Goal: Task Accomplishment & Management: Manage account settings

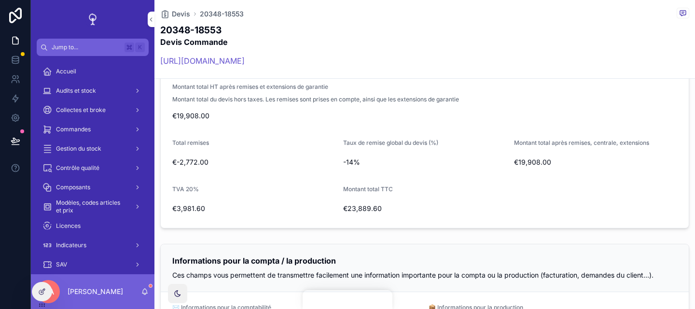
scroll to position [1075, 0]
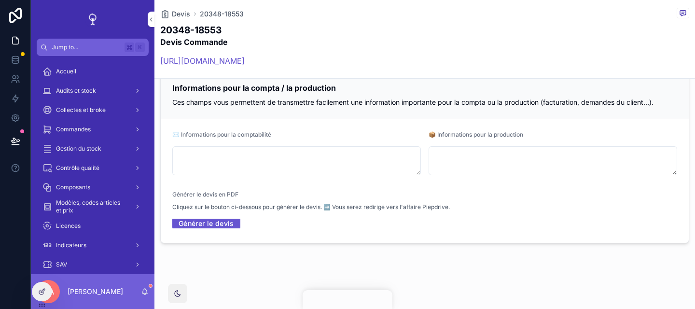
click at [220, 223] on link "Générer le devis" at bounding box center [206, 223] width 68 height 15
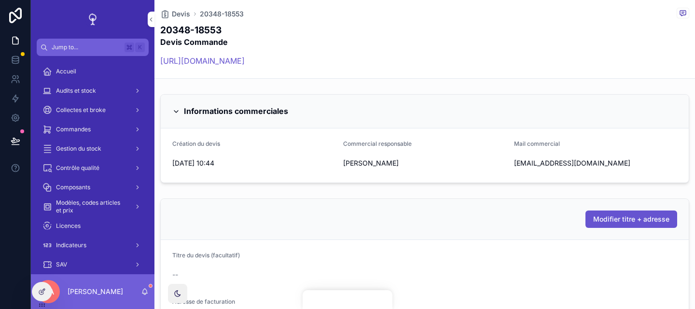
click at [245, 58] on link "[URL][DOMAIN_NAME]" at bounding box center [202, 61] width 84 height 10
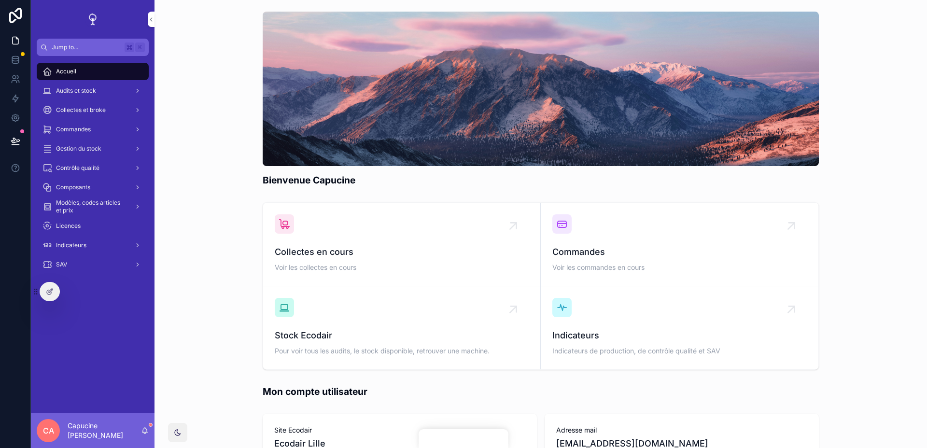
click at [183, 202] on div "Collectes en cours Voir les collectes en cours Commandes Voir les commandes en …" at bounding box center [540, 285] width 757 height 175
click at [106, 153] on div "Gestion du stock" at bounding box center [92, 148] width 100 height 15
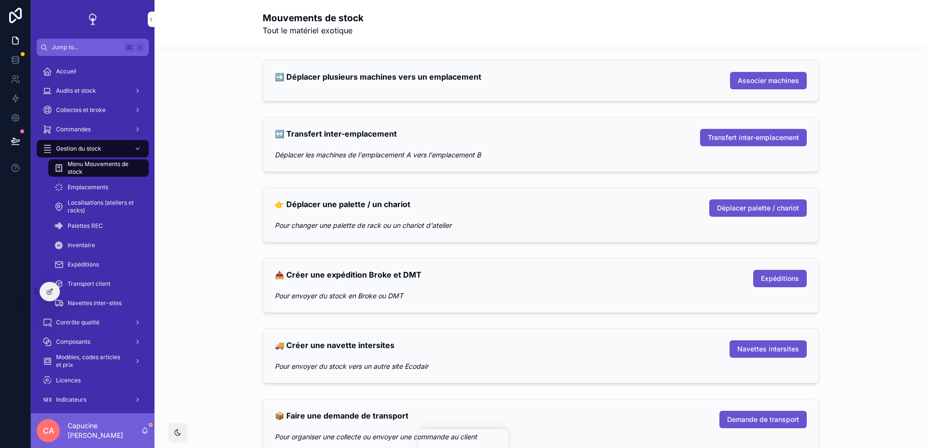
click at [109, 302] on span "Navettes inter-sites" at bounding box center [95, 303] width 54 height 8
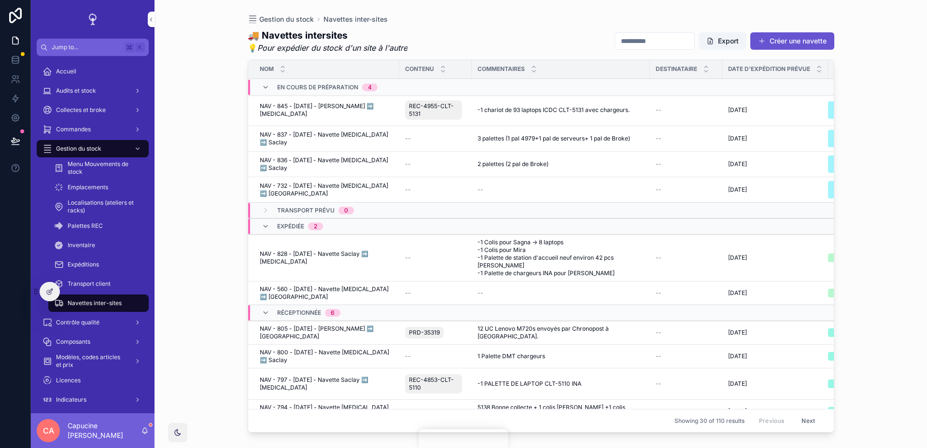
click at [119, 266] on div "Expéditions" at bounding box center [98, 264] width 89 height 15
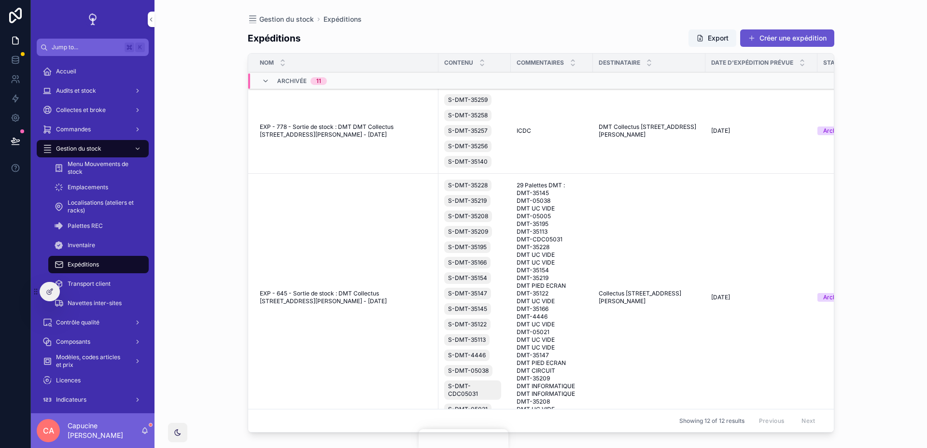
click at [195, 227] on div "Gestion du stock Expéditions Expéditions Export Créer une expédition Nom Conten…" at bounding box center [540, 224] width 772 height 448
click at [52, 296] on div at bounding box center [49, 291] width 19 height 18
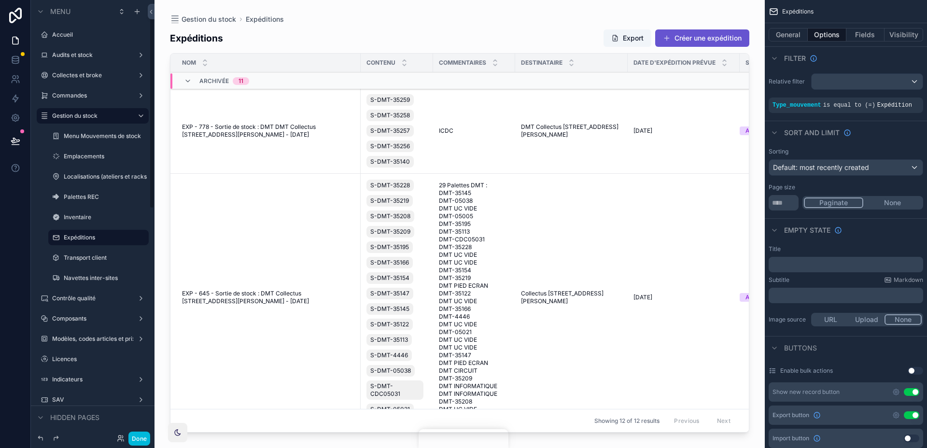
scroll to position [9, 0]
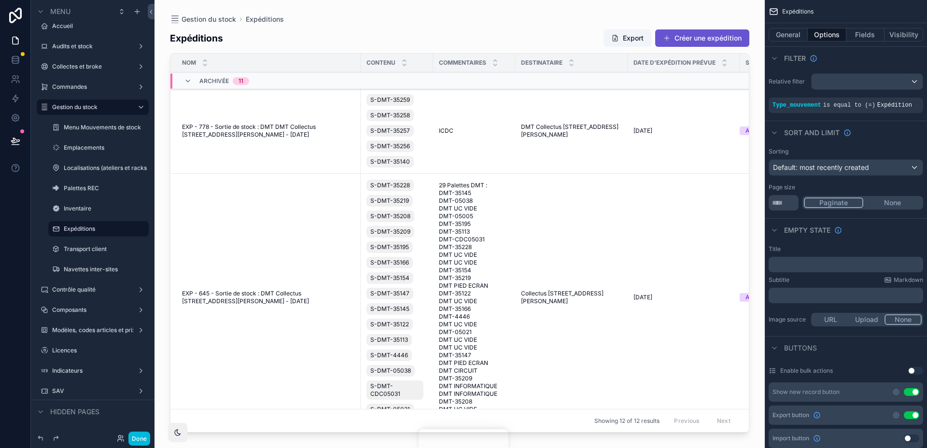
click at [562, 38] on div "scrollable content" at bounding box center [459, 218] width 610 height 436
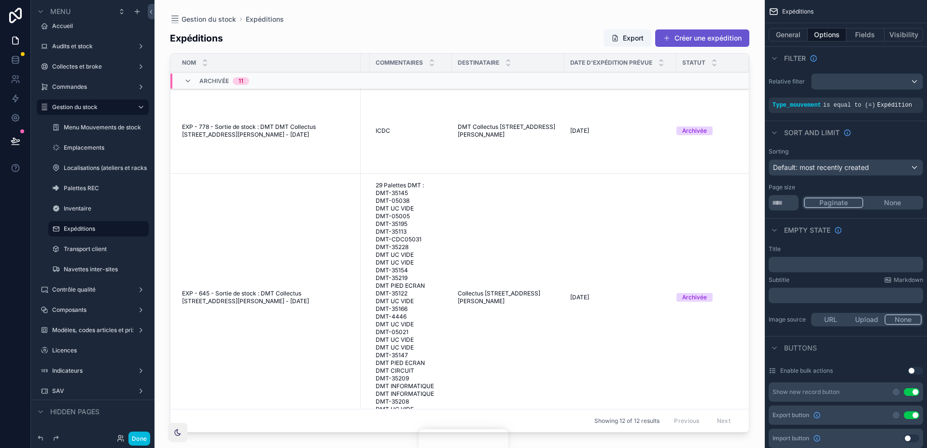
scroll to position [0, 0]
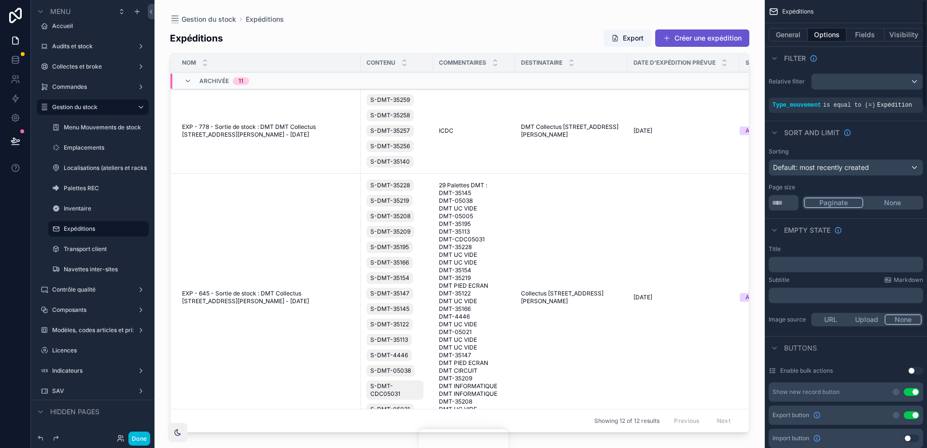
click at [873, 31] on button "Fields" at bounding box center [865, 35] width 39 height 14
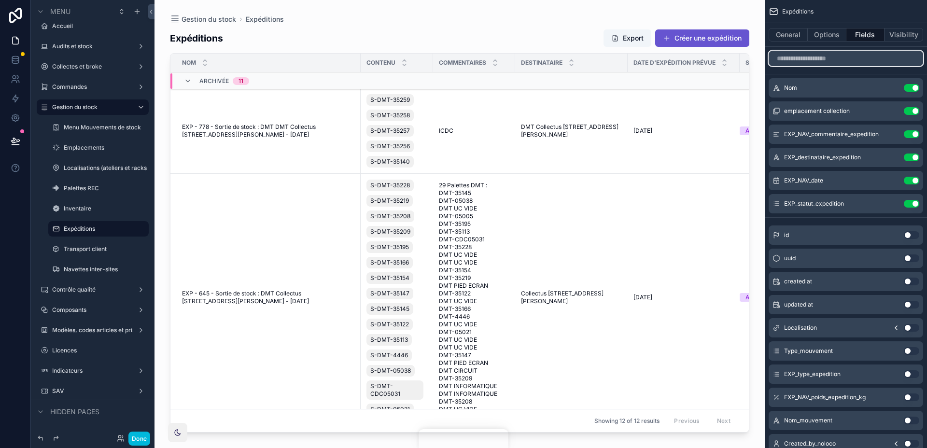
click at [853, 56] on input "scrollable content" at bounding box center [845, 58] width 154 height 15
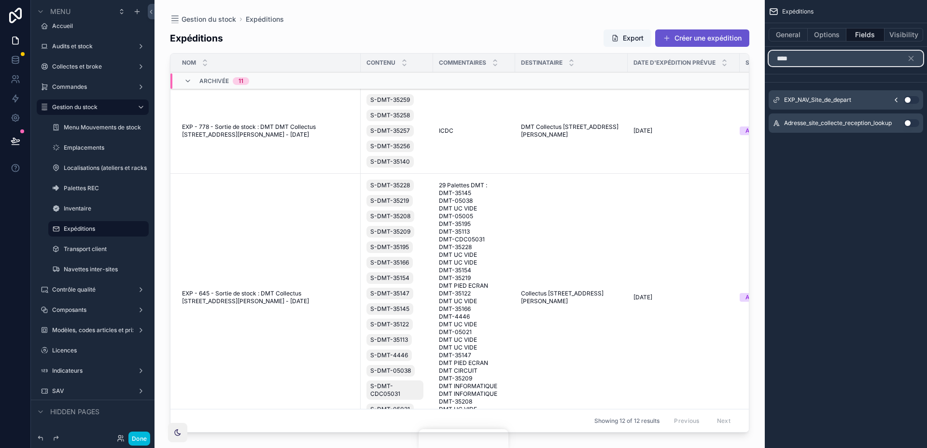
type input "****"
click at [911, 100] on button "Use setting" at bounding box center [911, 100] width 15 height 8
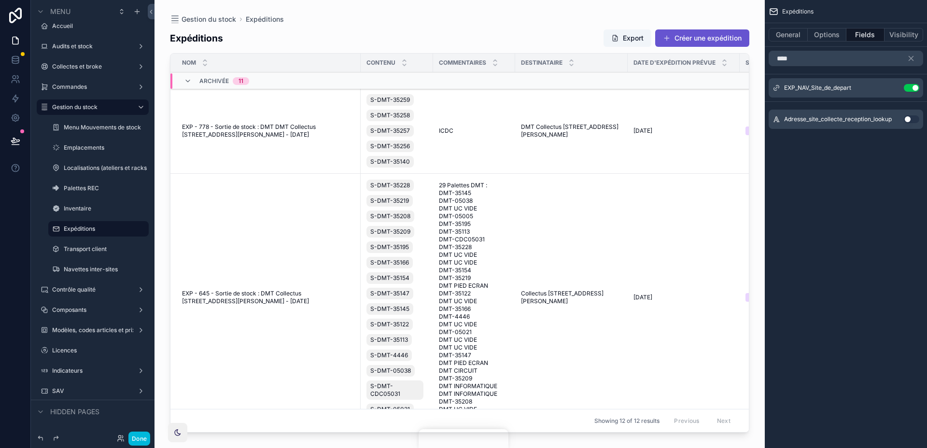
scroll to position [0, 136]
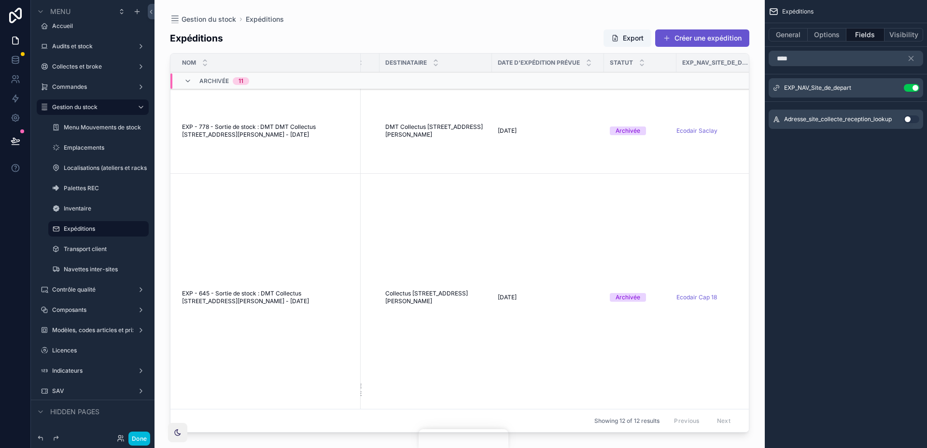
click at [0, 0] on icon "scrollable content" at bounding box center [0, 0] width 0 height 0
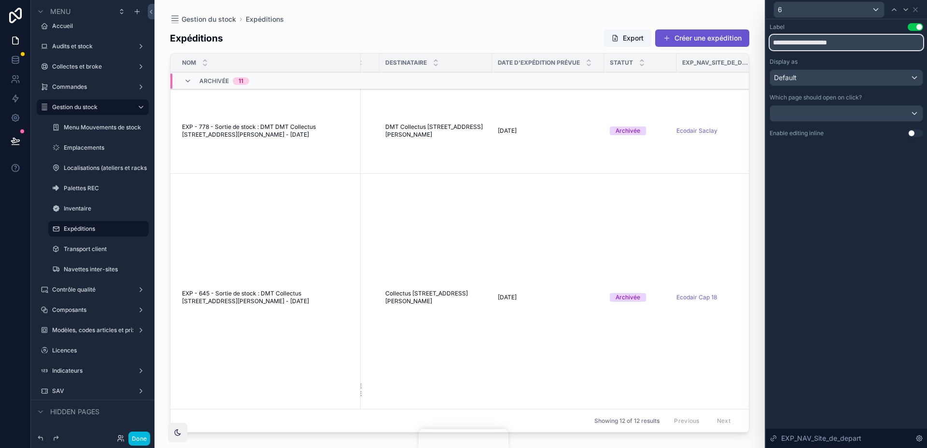
click at [821, 47] on input "**********" at bounding box center [845, 42] width 153 height 15
type input "**********"
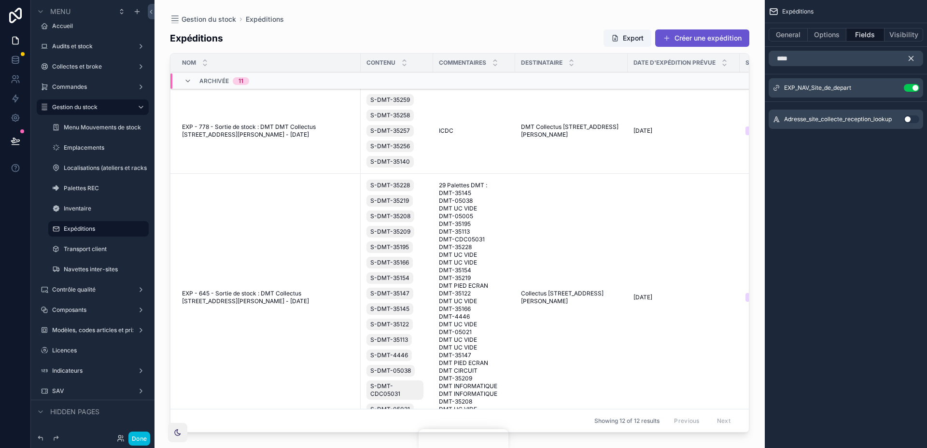
click at [915, 54] on button "scrollable content" at bounding box center [914, 58] width 16 height 15
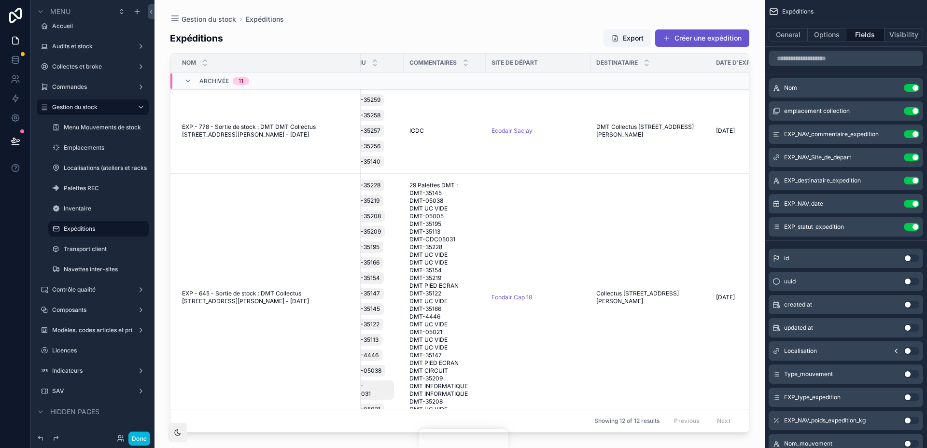
scroll to position [0, 0]
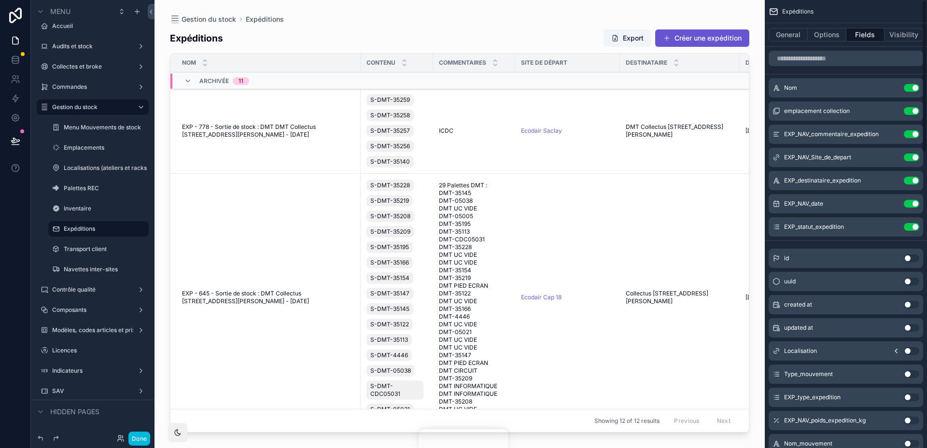
click at [831, 38] on button "Options" at bounding box center [826, 35] width 39 height 14
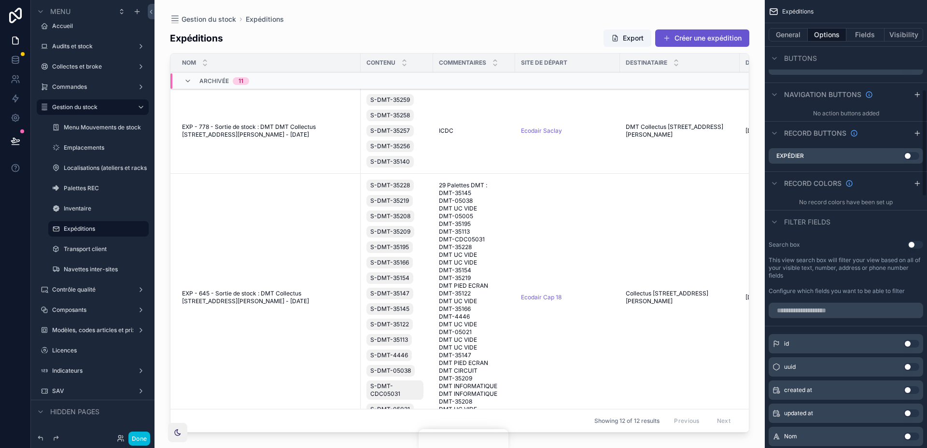
scroll to position [530, 0]
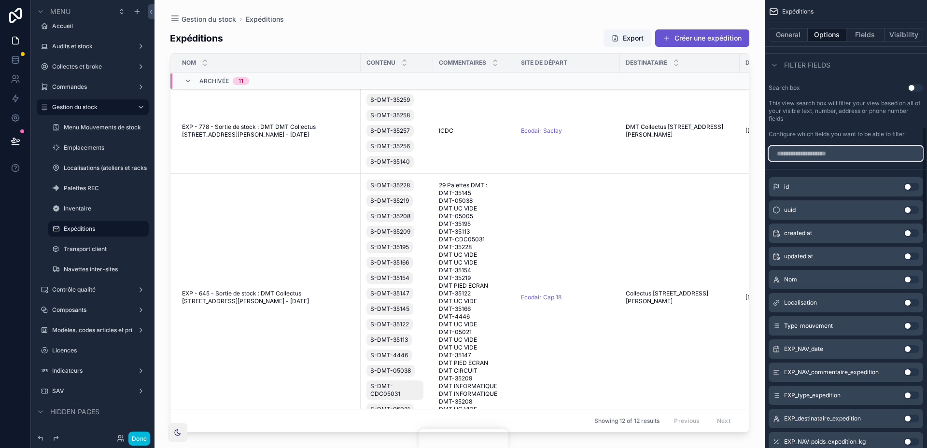
click at [836, 151] on input "scrollable content" at bounding box center [845, 153] width 154 height 15
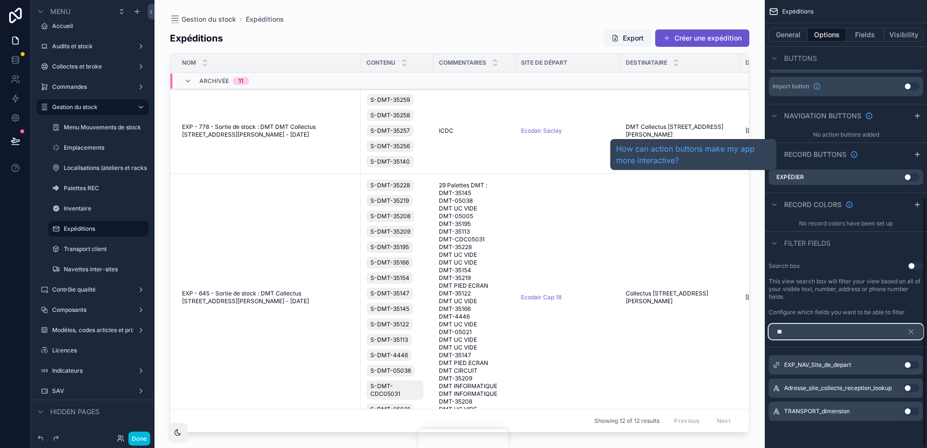
scroll to position [329, 0]
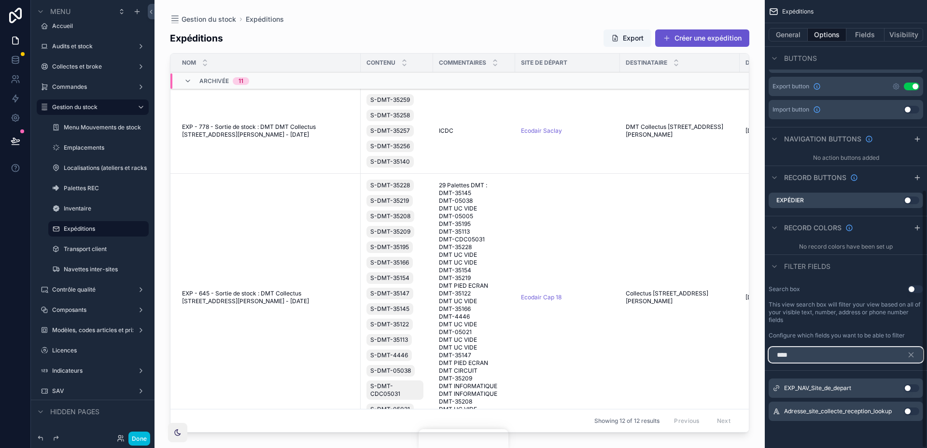
type input "****"
click at [908, 386] on button "Use setting" at bounding box center [911, 388] width 15 height 8
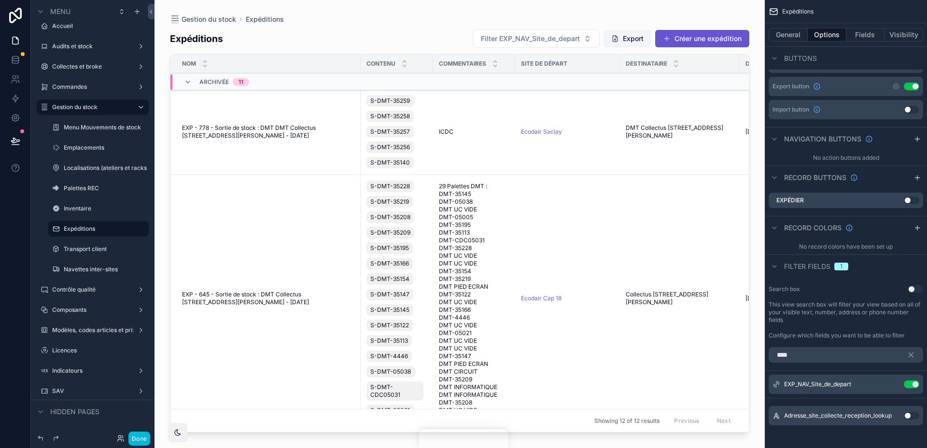
click at [566, 27] on div "Expéditions Filter EXP_NAV_Site_de_depart Export Créer une expédition Nom Conte…" at bounding box center [459, 229] width 579 height 413
click at [565, 32] on button "Filter EXP_NAV_Site_de_depart" at bounding box center [536, 38] width 127 height 18
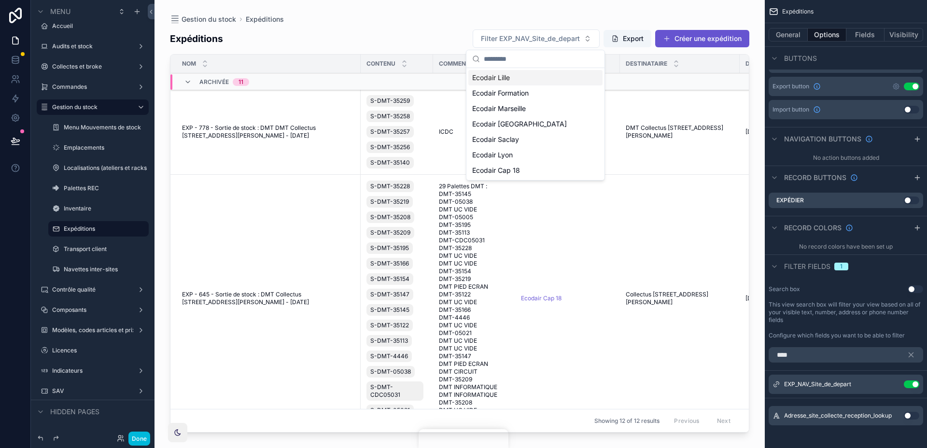
click at [568, 21] on div "Gestion du stock Expéditions" at bounding box center [459, 19] width 579 height 8
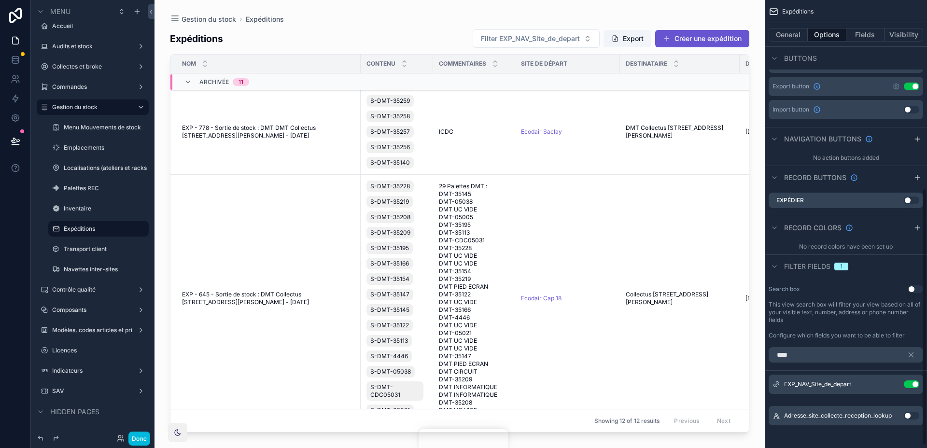
click at [0, 0] on icon "scrollable content" at bounding box center [0, 0] width 0 height 0
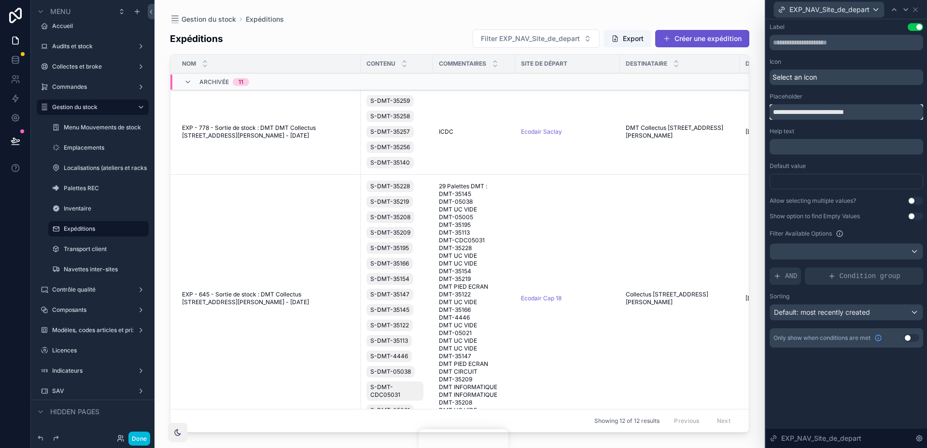
click at [825, 111] on input "**********" at bounding box center [845, 111] width 153 height 15
type input "**********"
click at [841, 75] on div "Select an icon" at bounding box center [845, 77] width 153 height 15
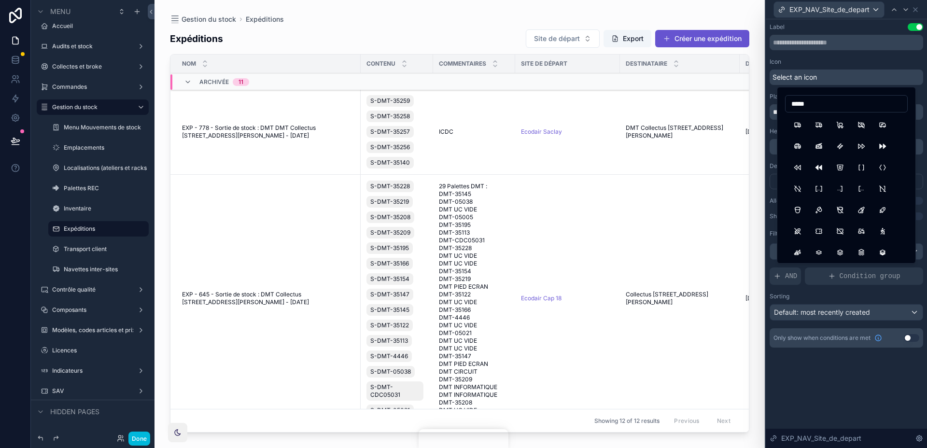
type input "*****"
click at [797, 124] on button "Truck" at bounding box center [797, 124] width 17 height 17
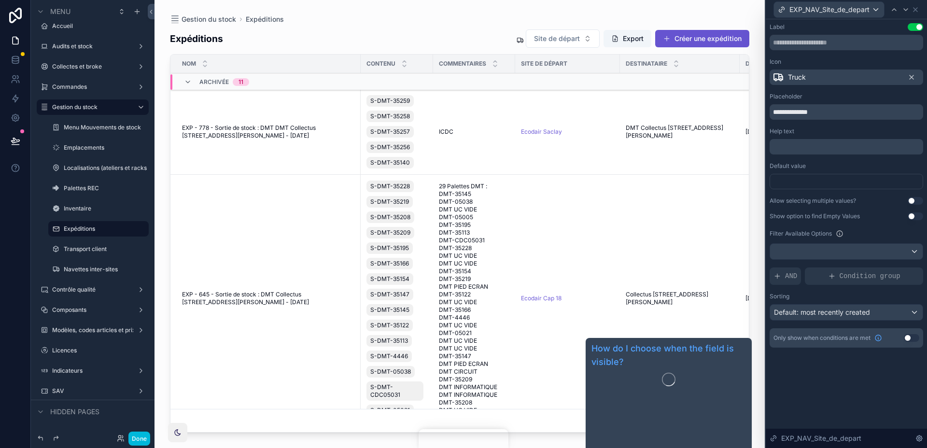
click at [859, 367] on div "**********" at bounding box center [845, 194] width 161 height 351
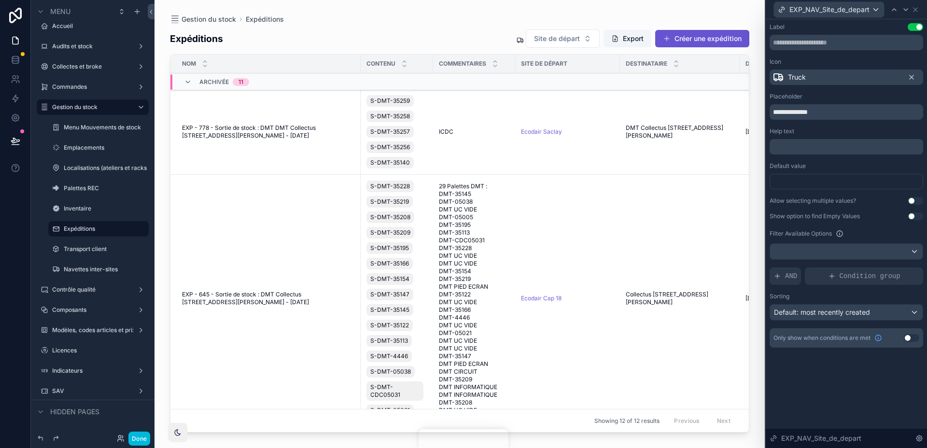
click at [569, 31] on button "Site de départ" at bounding box center [563, 38] width 74 height 18
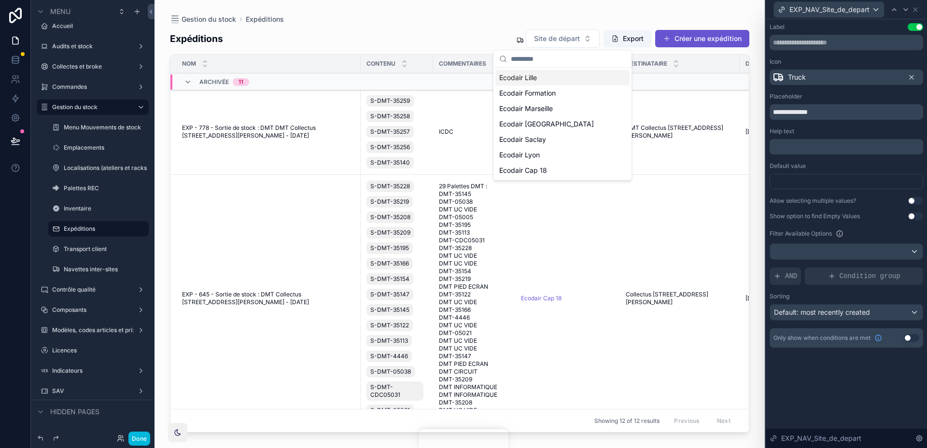
click at [569, 31] on button "Site de départ" at bounding box center [563, 38] width 74 height 18
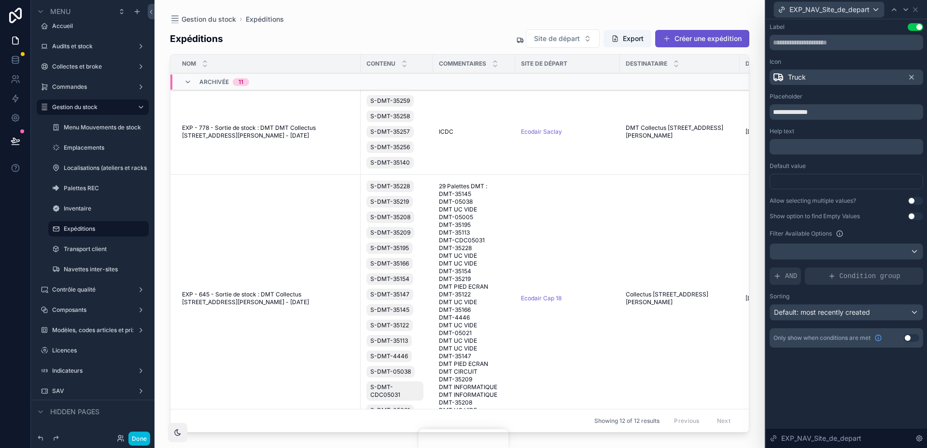
click at [903, 386] on div "**********" at bounding box center [845, 233] width 161 height 429
click at [847, 274] on span "Condition group" at bounding box center [869, 276] width 61 height 10
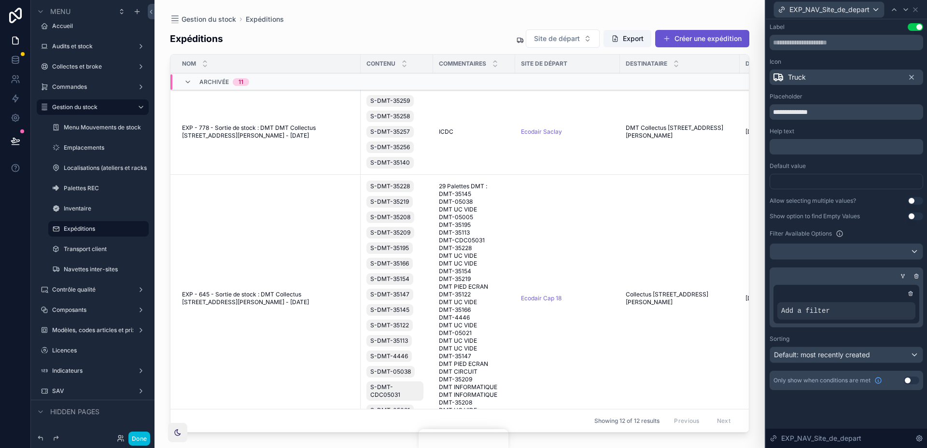
drag, startPoint x: 915, startPoint y: 278, endPoint x: 898, endPoint y: 293, distance: 22.5
click at [915, 278] on icon at bounding box center [916, 276] width 3 height 3
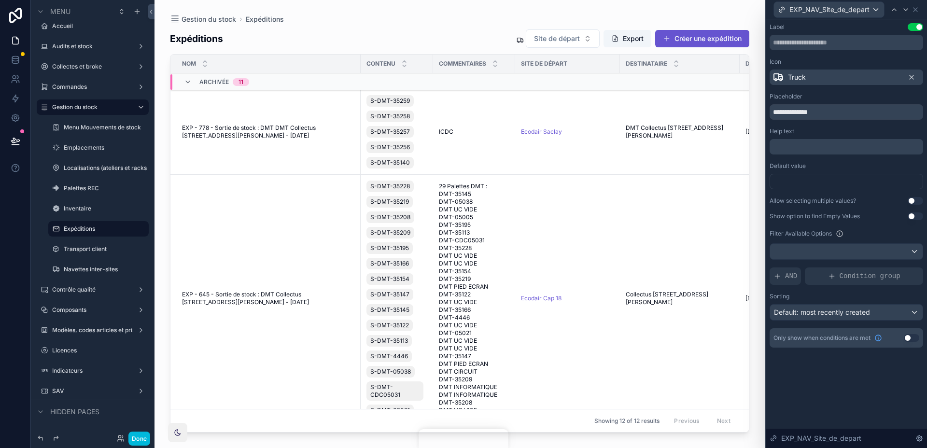
click at [784, 274] on div "AND" at bounding box center [784, 275] width 31 height 17
click at [0, 0] on icon at bounding box center [0, 0] width 0 height 0
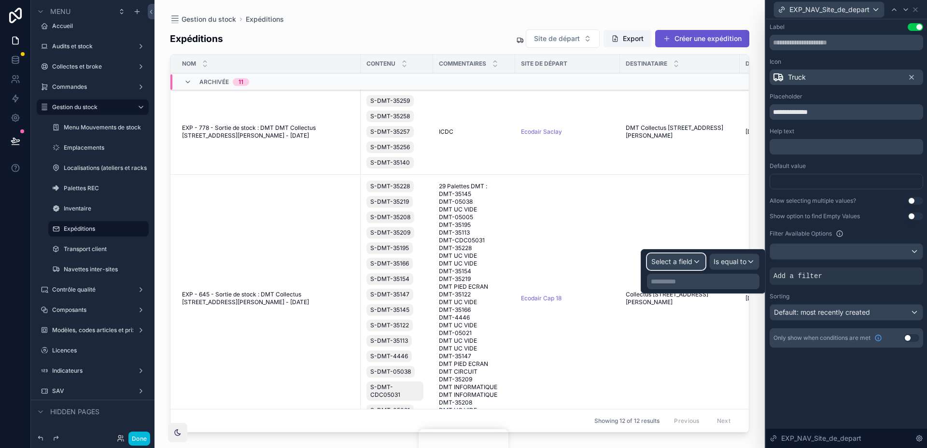
click at [680, 262] on span "Select a field" at bounding box center [671, 261] width 41 height 8
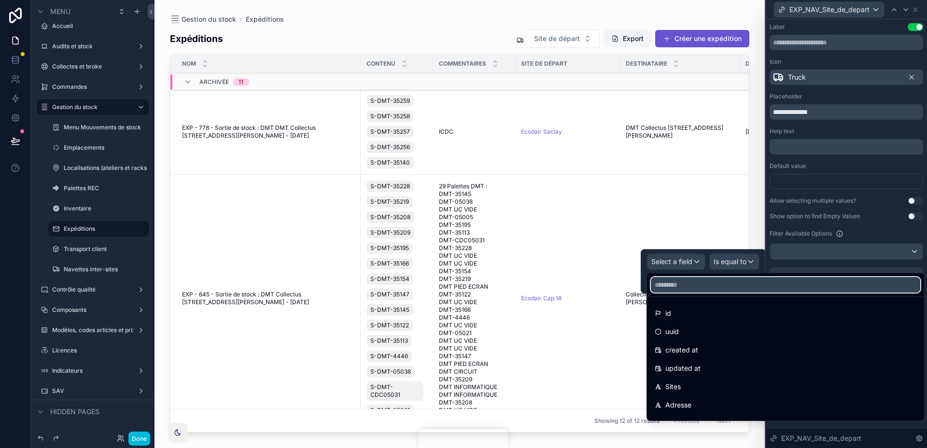
click at [684, 288] on input "text" at bounding box center [785, 284] width 269 height 15
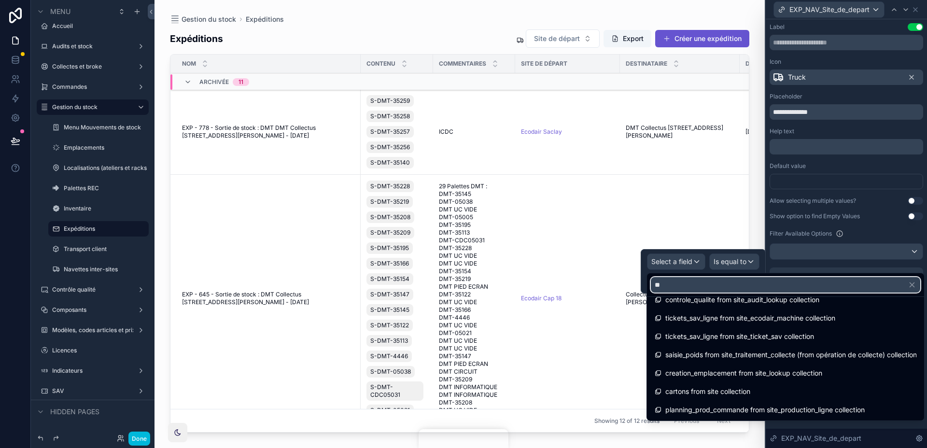
scroll to position [0, 0]
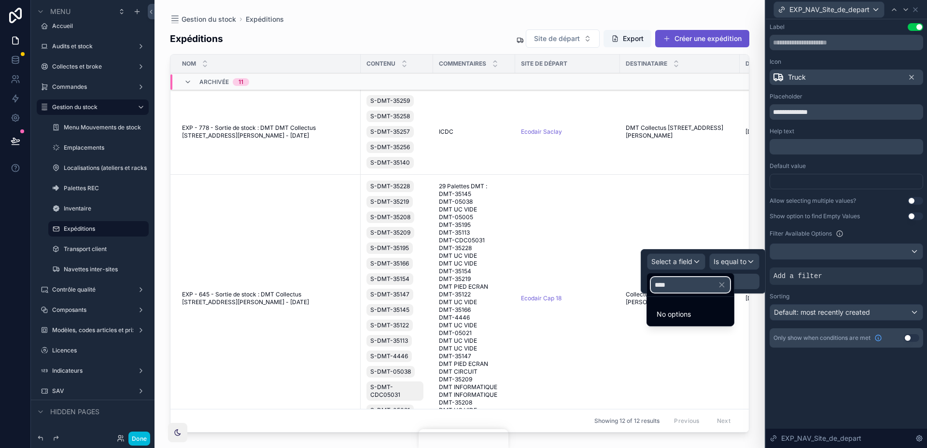
type input "*****"
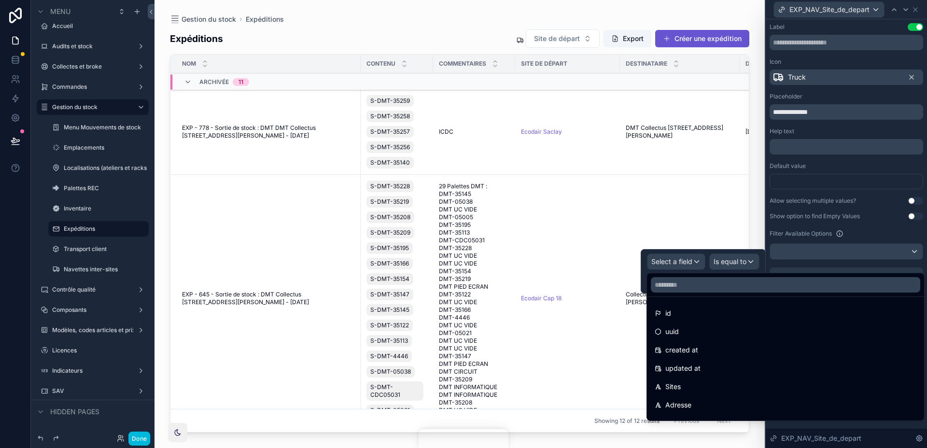
click at [889, 197] on div "Allow selecting multiple values? Use setting" at bounding box center [845, 201] width 153 height 8
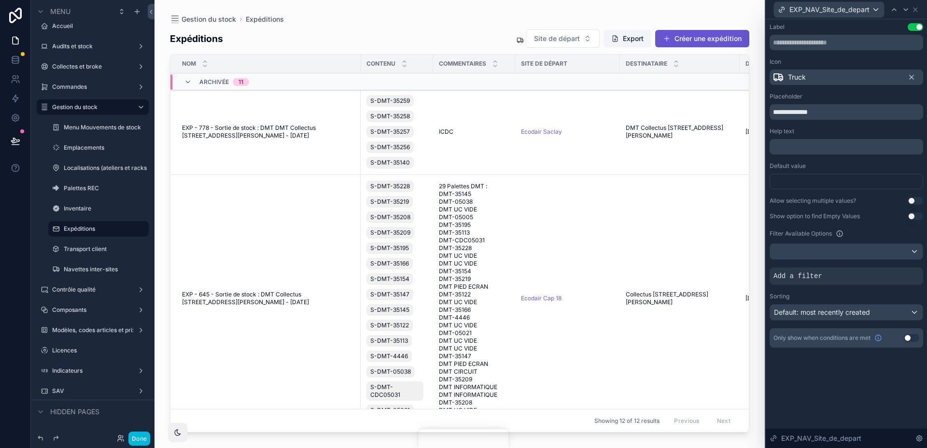
click at [0, 0] on div at bounding box center [0, 0] width 0 height 0
click at [897, 270] on div "Condition group" at bounding box center [864, 275] width 118 height 17
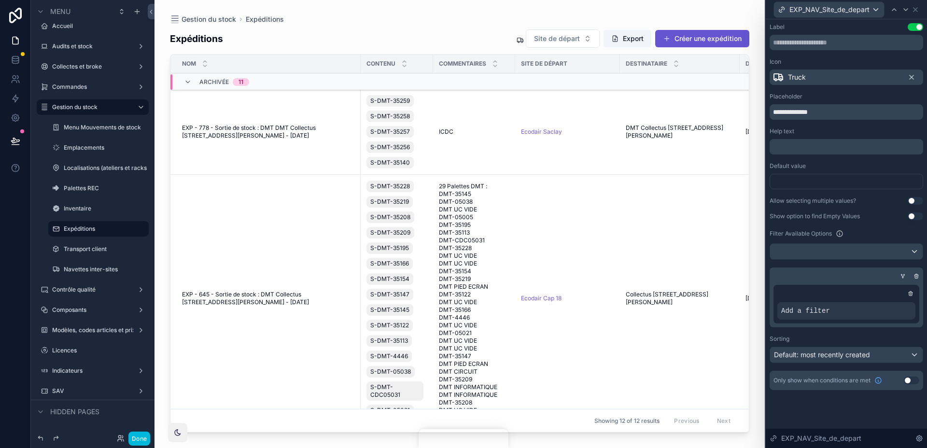
click at [917, 276] on icon at bounding box center [916, 276] width 3 height 3
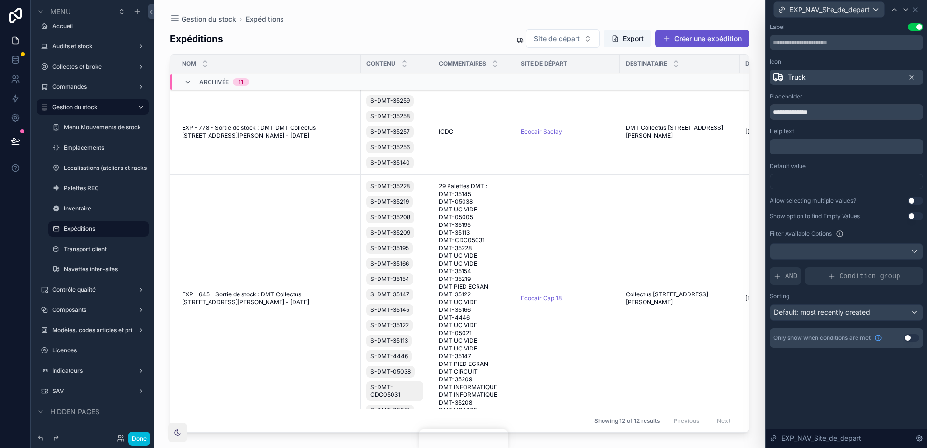
click at [783, 275] on div "AND" at bounding box center [784, 275] width 31 height 17
click at [0, 0] on icon at bounding box center [0, 0] width 0 height 0
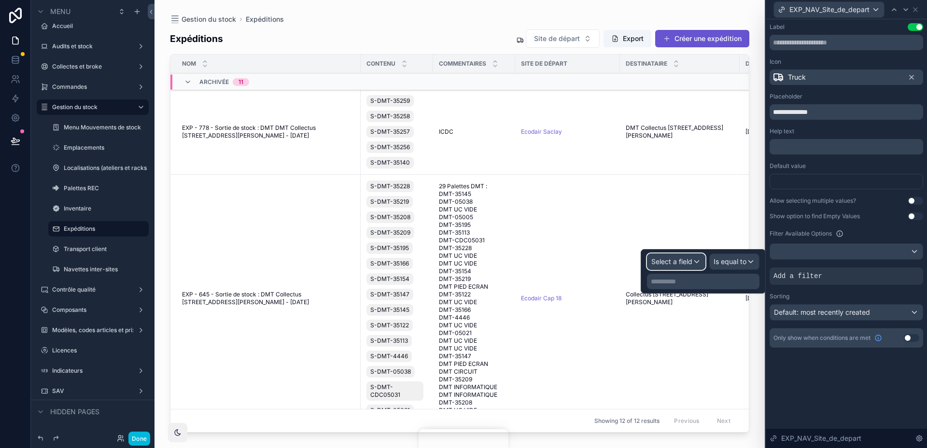
click at [683, 259] on span "Select a field" at bounding box center [671, 261] width 41 height 8
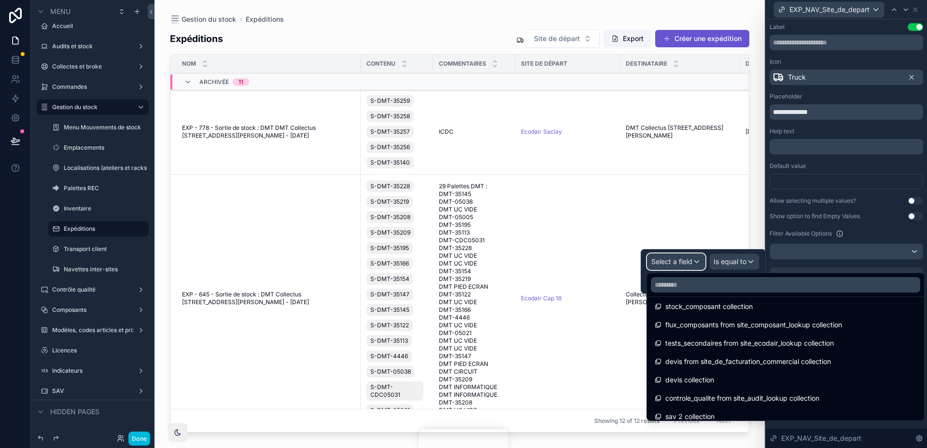
scroll to position [912, 0]
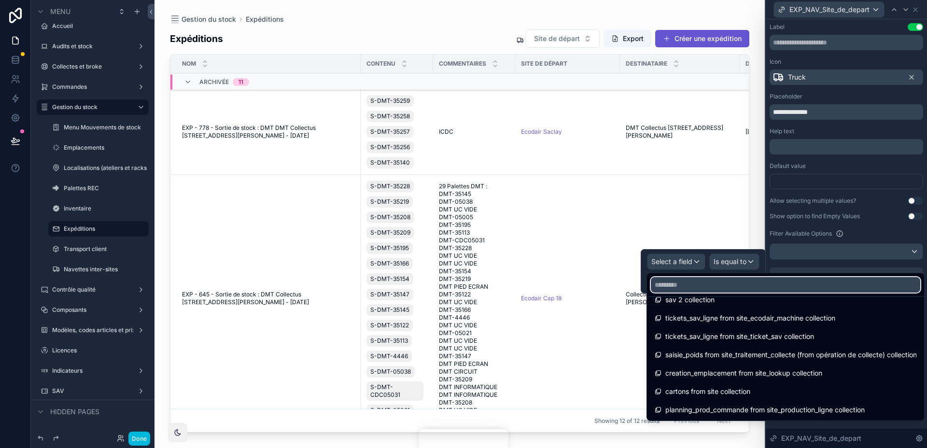
click at [708, 279] on input "text" at bounding box center [785, 284] width 269 height 15
type input "*"
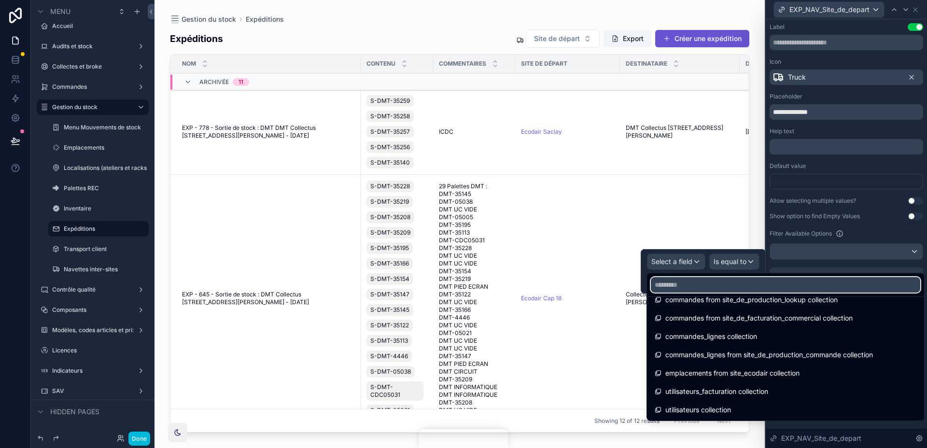
type input "*"
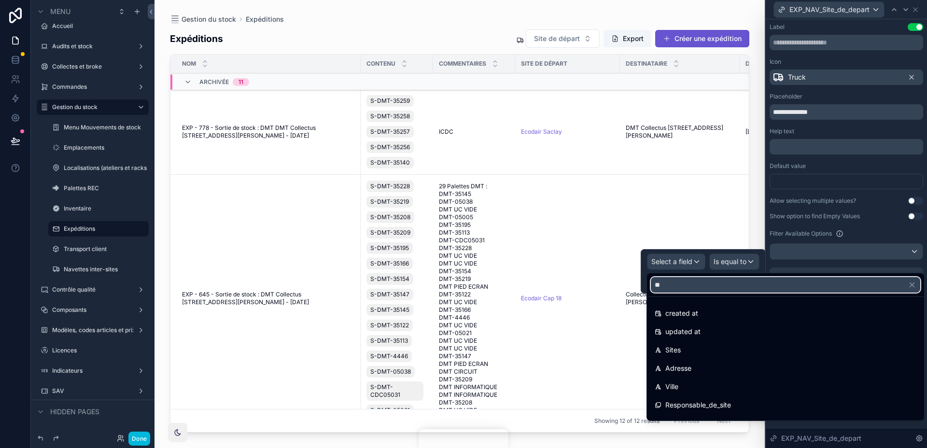
type input "***"
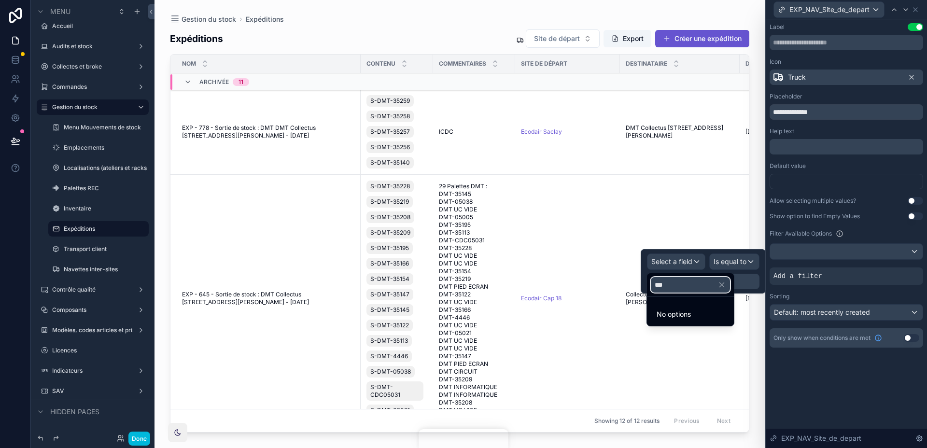
type input "****"
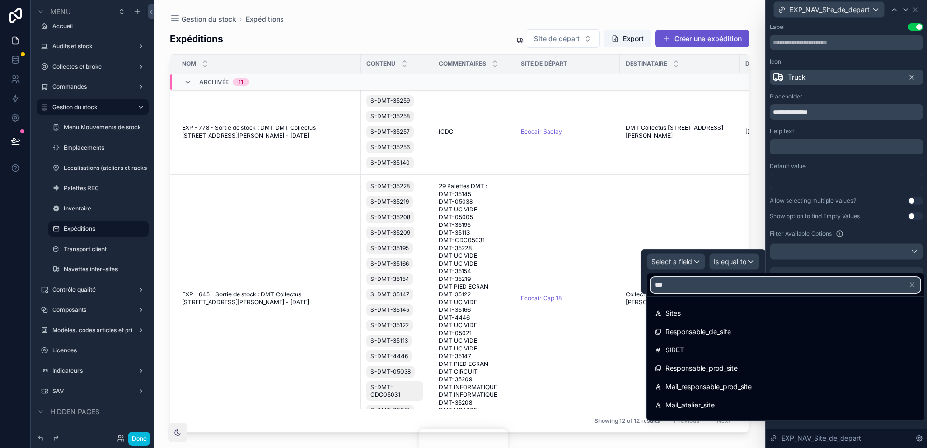
type input "****"
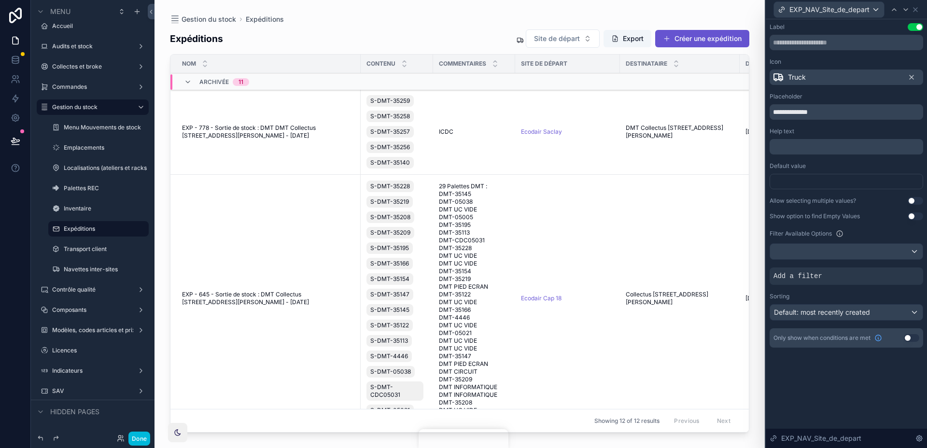
click at [833, 221] on div "**********" at bounding box center [845, 185] width 153 height 324
click at [903, 283] on div "Add a filter" at bounding box center [845, 275] width 153 height 17
click at [0, 0] on div at bounding box center [0, 0] width 0 height 0
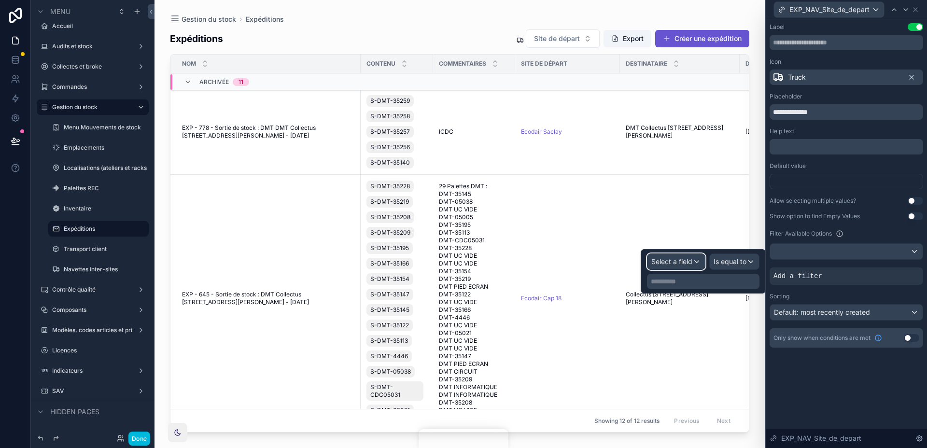
click at [675, 259] on span "Select a field" at bounding box center [671, 261] width 41 height 8
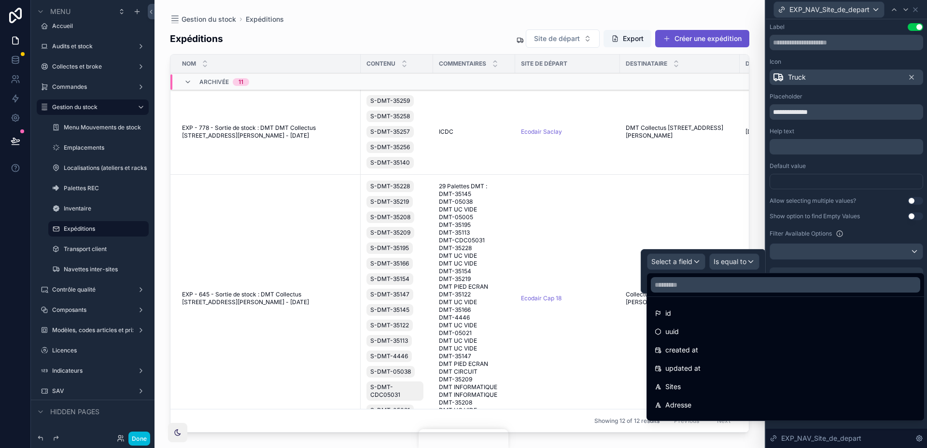
click at [687, 306] on div "id" at bounding box center [785, 313] width 273 height 17
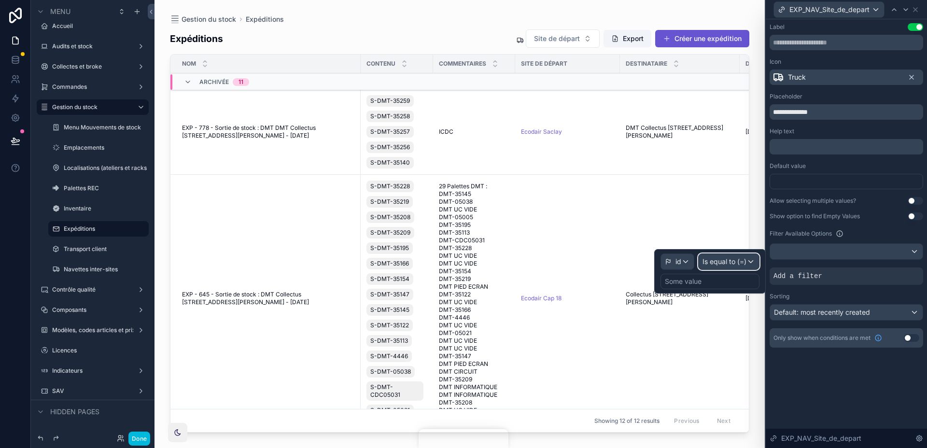
click at [725, 265] on span "Is equal to (=)" at bounding box center [724, 262] width 44 height 10
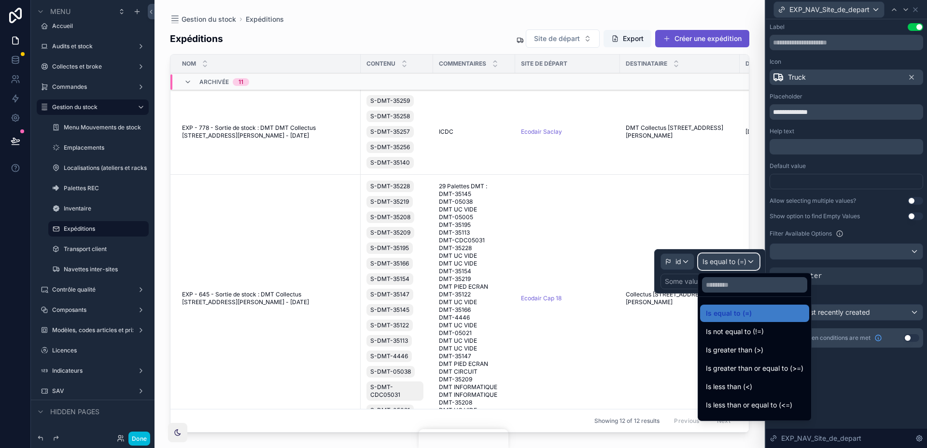
scroll to position [69, 0]
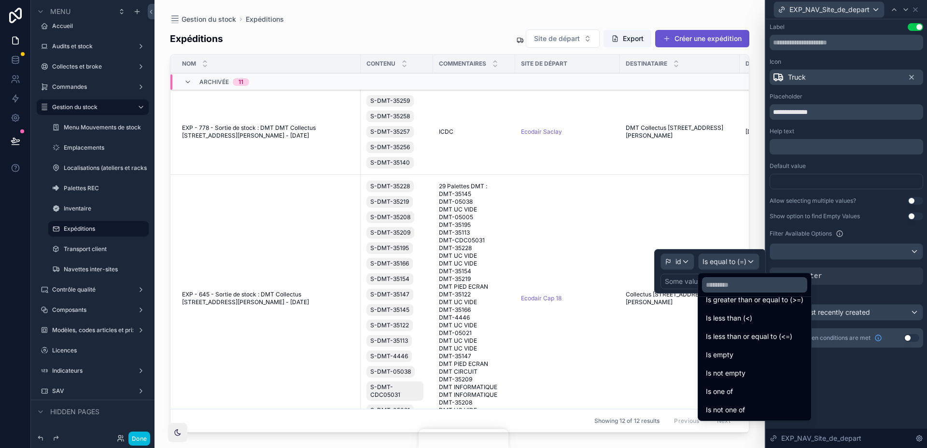
click at [745, 407] on span "Is not one of" at bounding box center [725, 410] width 39 height 12
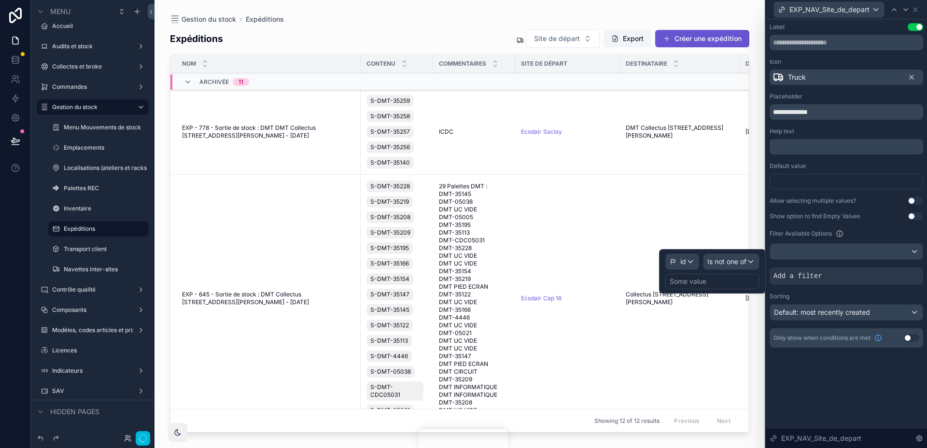
click at [704, 280] on div "Some value" at bounding box center [687, 282] width 37 height 10
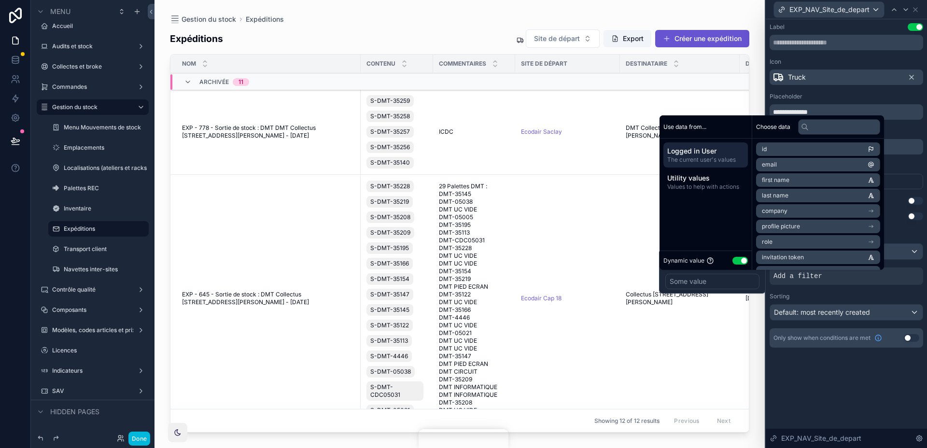
click at [742, 257] on button "Use setting" at bounding box center [739, 261] width 15 height 8
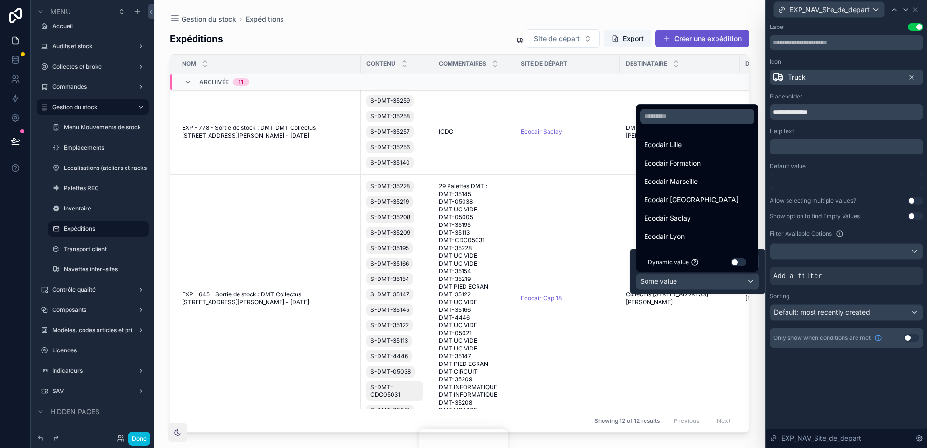
click at [712, 169] on div "Ecodair Formation" at bounding box center [697, 162] width 118 height 17
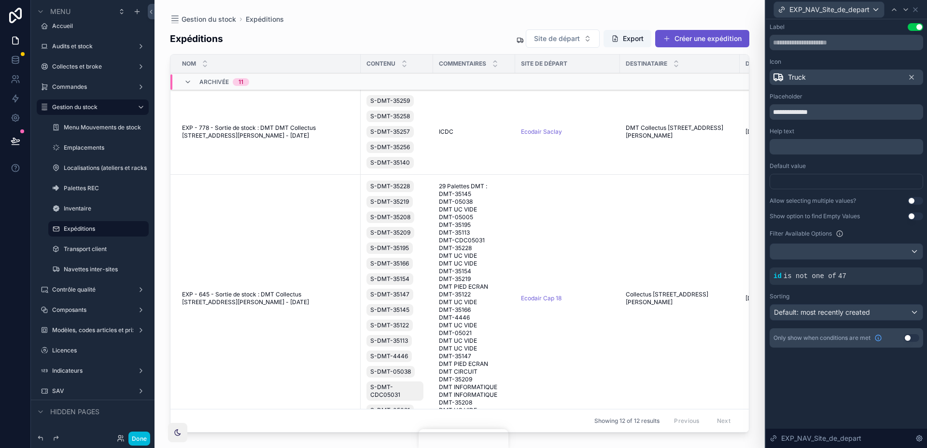
click at [836, 366] on div "**********" at bounding box center [845, 194] width 161 height 351
click at [144, 437] on button "Done" at bounding box center [139, 438] width 22 height 14
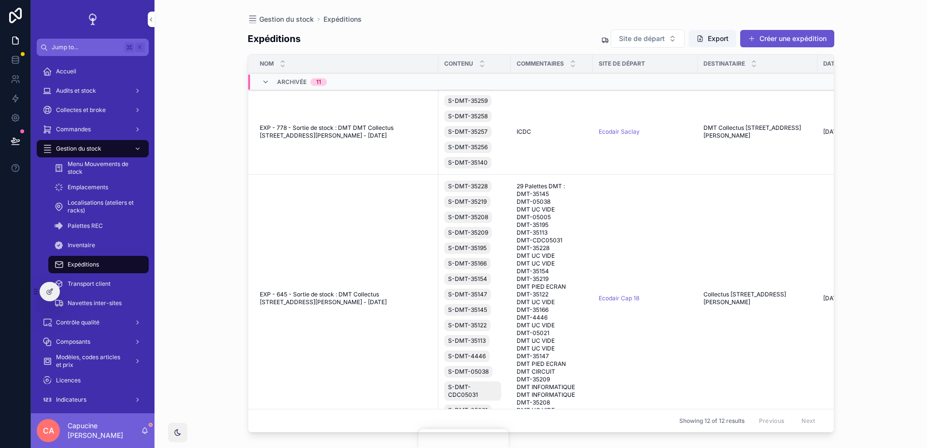
click at [664, 36] on button "Site de départ" at bounding box center [648, 38] width 74 height 18
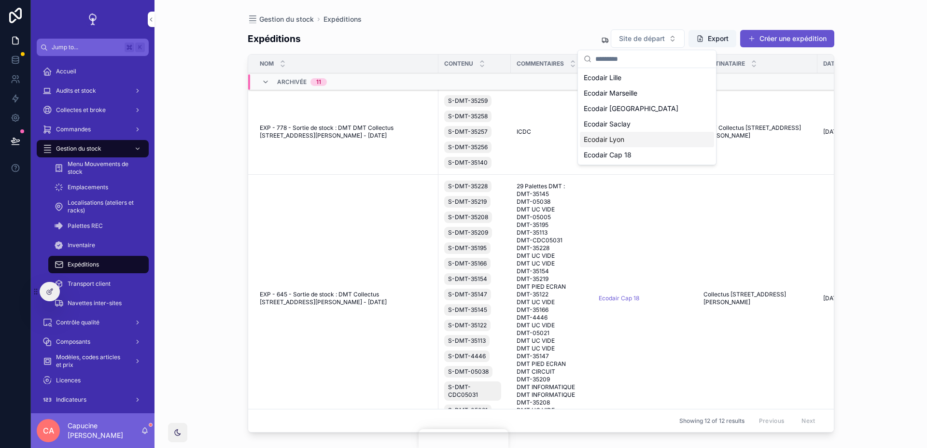
click at [650, 136] on div "Ecodair Lyon" at bounding box center [647, 139] width 134 height 15
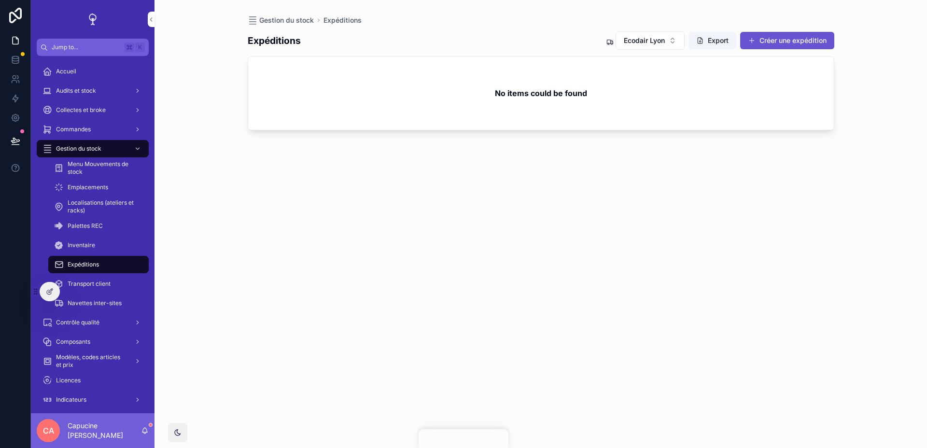
click at [876, 159] on div "Gestion du stock Expéditions Expéditions Ecodair Lyon Export Créer une expéditi…" at bounding box center [540, 224] width 772 height 448
click at [674, 38] on button "Ecodair Lyon" at bounding box center [649, 40] width 69 height 18
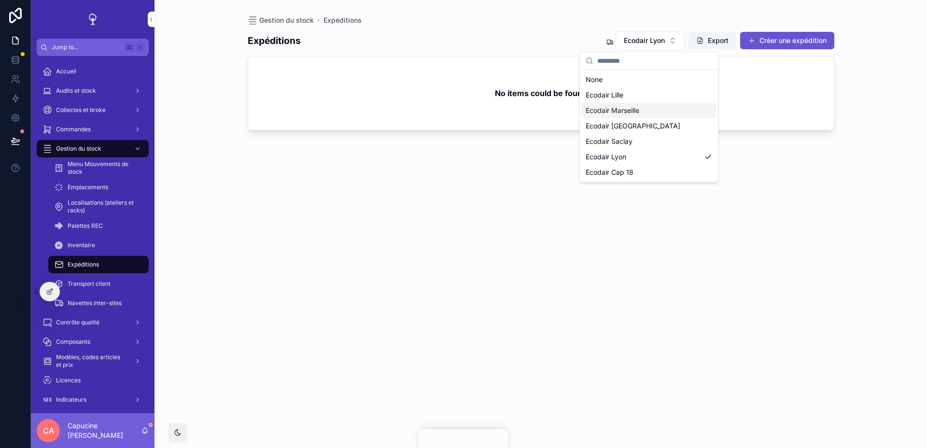
click at [575, 208] on div "Expéditions Ecodair Lyon Export Créer une expédition No items could be found" at bounding box center [541, 230] width 586 height 411
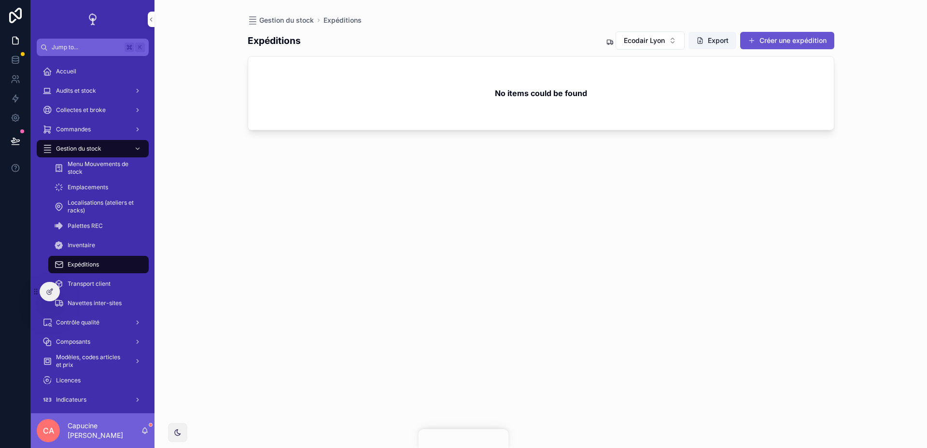
click at [643, 43] on span "Ecodair Lyon" at bounding box center [644, 41] width 41 height 10
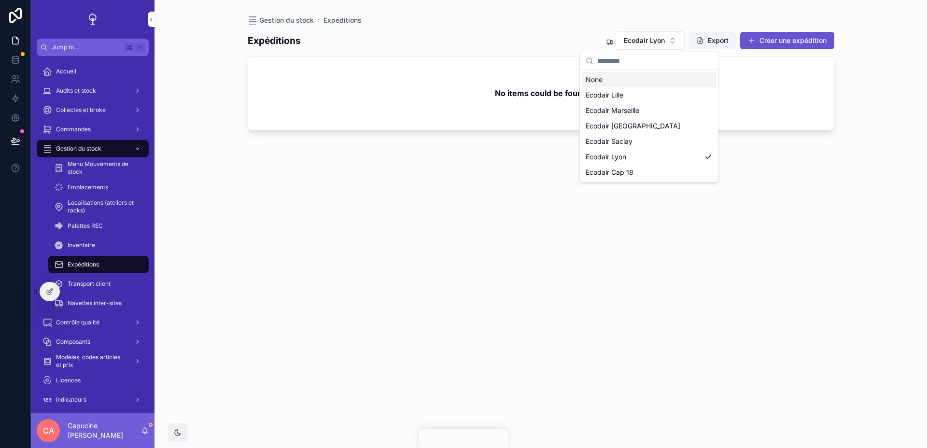
click at [631, 83] on div "None" at bounding box center [649, 79] width 134 height 15
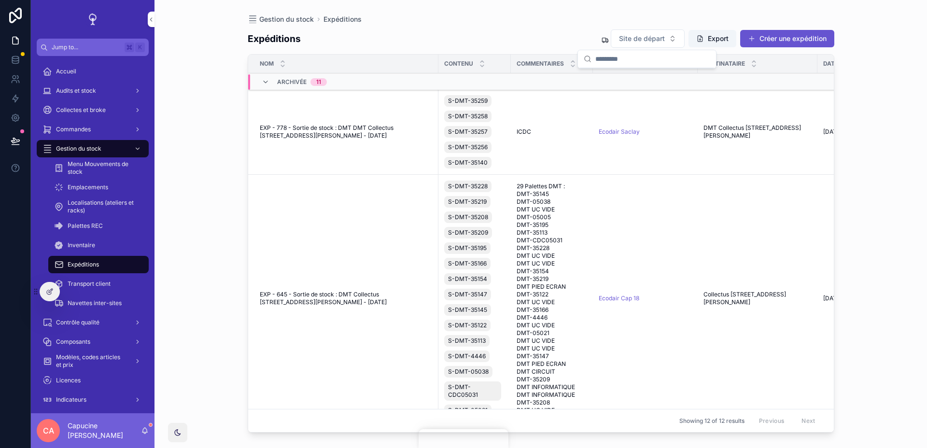
drag, startPoint x: 631, startPoint y: 83, endPoint x: 388, endPoint y: 213, distance: 276.2
click at [388, 213] on td "EXP - 645 - Sortie de stock : DMT Collectus 19 Avenue Jean Jaurès 94200 Ivry Su…" at bounding box center [343, 299] width 190 height 248
click at [109, 289] on div "Transport client" at bounding box center [98, 283] width 89 height 15
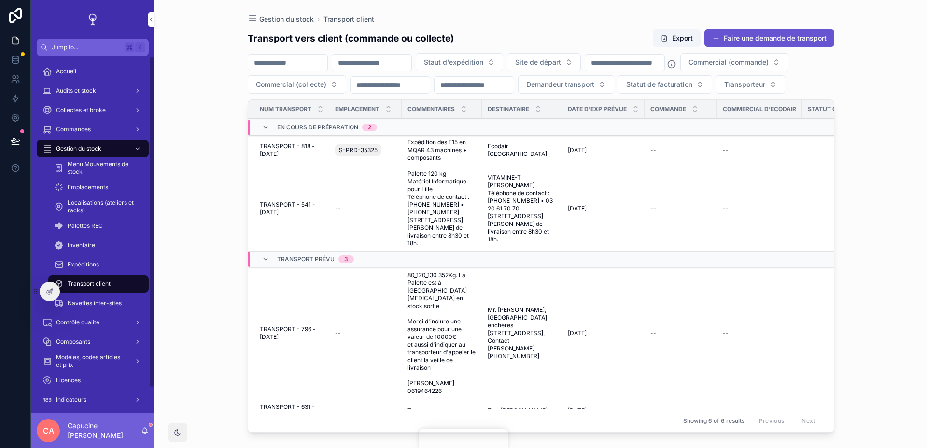
click at [110, 309] on div "Navettes inter-sites" at bounding box center [98, 302] width 89 height 15
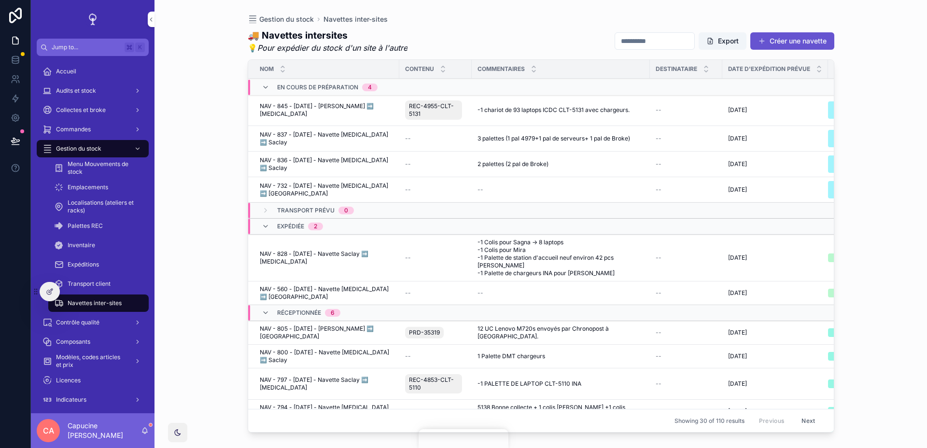
click at [108, 302] on span "Navettes inter-sites" at bounding box center [95, 303] width 54 height 8
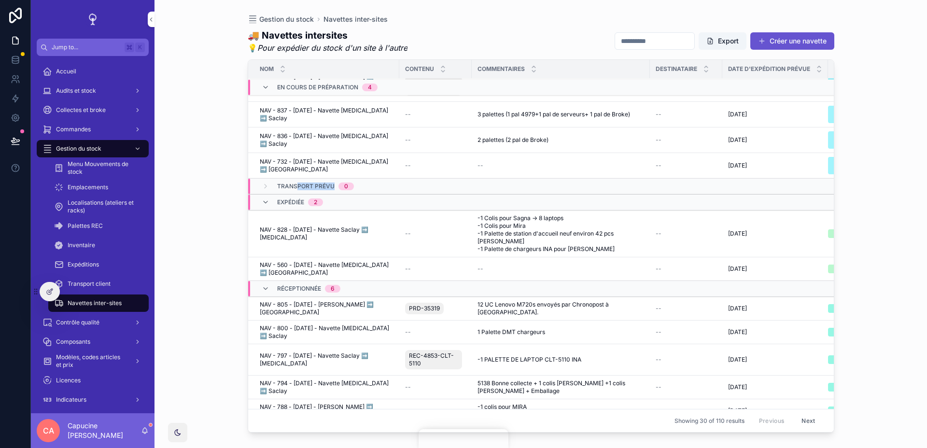
click at [296, 190] on div "Transport prévu 0" at bounding box center [315, 186] width 77 height 15
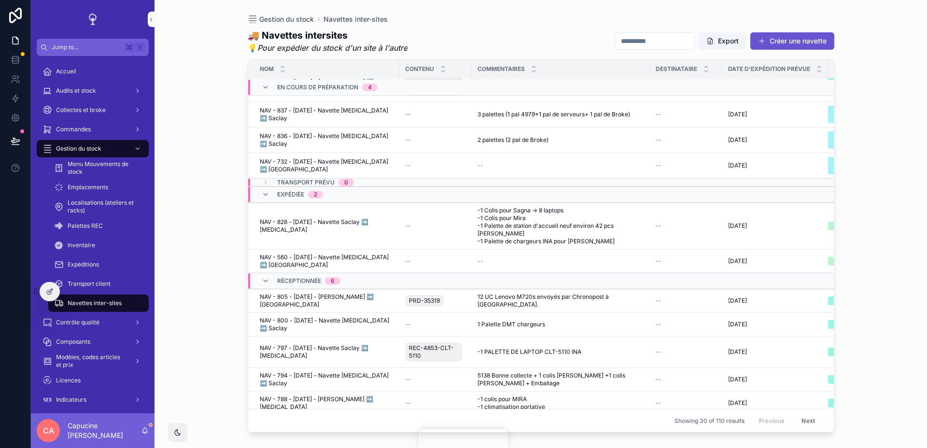
scroll to position [0, 0]
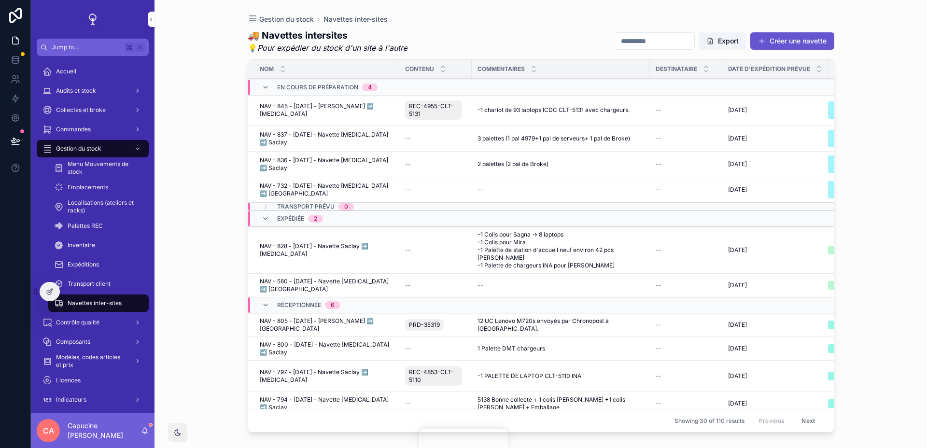
click at [289, 204] on span "Transport prévu" at bounding box center [305, 207] width 57 height 8
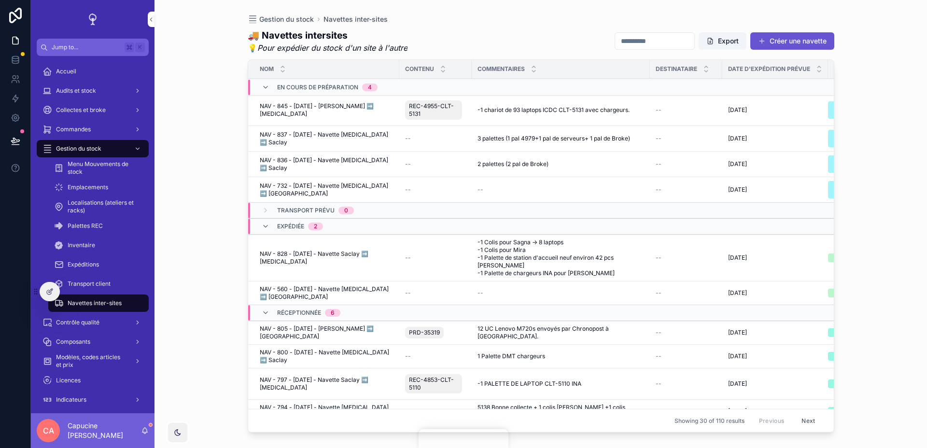
click at [221, 216] on div "Gestion du stock Navettes inter-sites 🚚 Navettes intersites 💡 Pour expédier du …" at bounding box center [540, 224] width 772 height 448
click at [234, 191] on div "Gestion du stock Navettes inter-sites 🚚 Navettes intersites 💡 Pour expédier du …" at bounding box center [540, 218] width 617 height 436
